Goal: Task Accomplishment & Management: Use online tool/utility

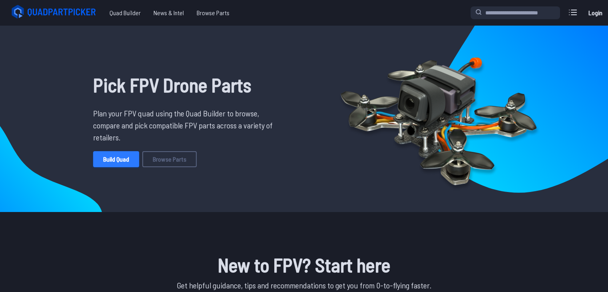
click at [113, 160] on link "Build Quad" at bounding box center [116, 159] width 46 height 16
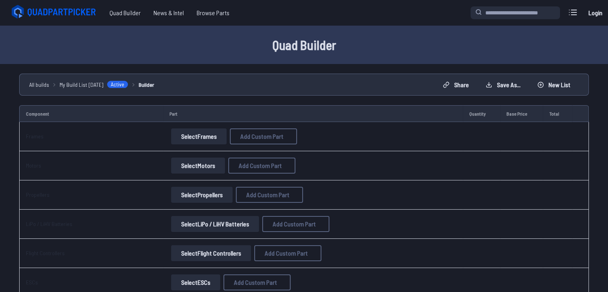
click at [198, 136] on button "Select Frames" at bounding box center [199, 136] width 56 height 16
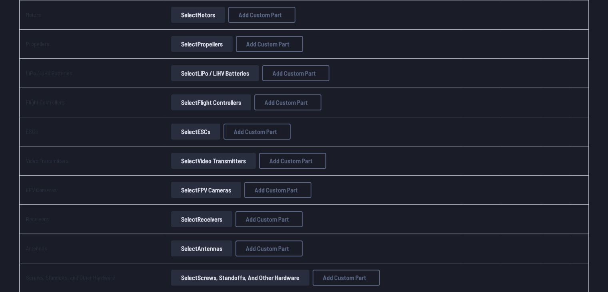
scroll to position [200, 0]
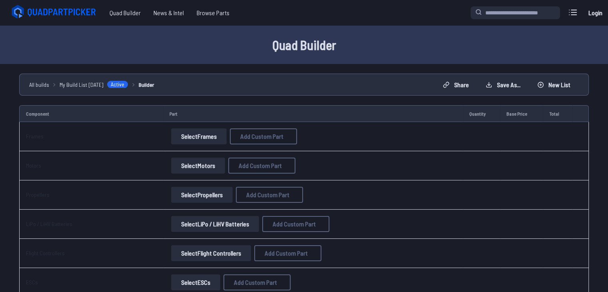
scroll to position [200, 0]
